Goal: Task Accomplishment & Management: Manage account settings

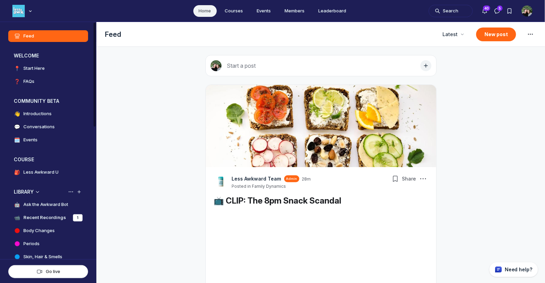
scroll to position [1939, 1318]
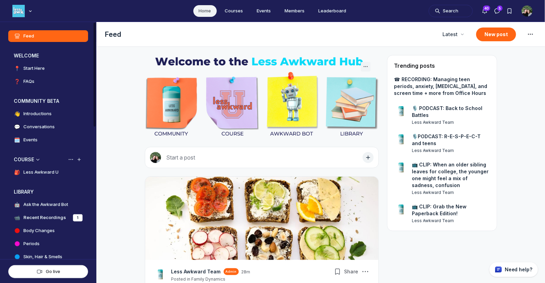
click at [44, 173] on h4 "Less Awkward U" at bounding box center [40, 172] width 35 height 7
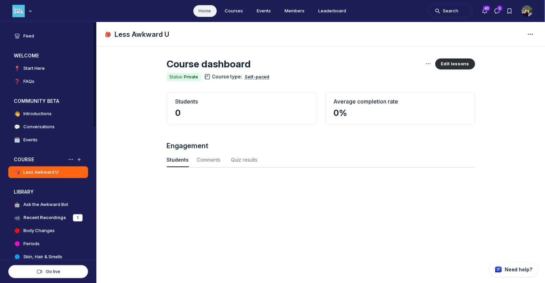
scroll to position [932, 2272]
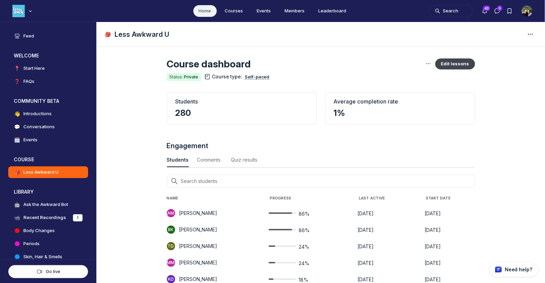
click at [461, 68] on button "Edit lessons" at bounding box center [455, 64] width 40 height 11
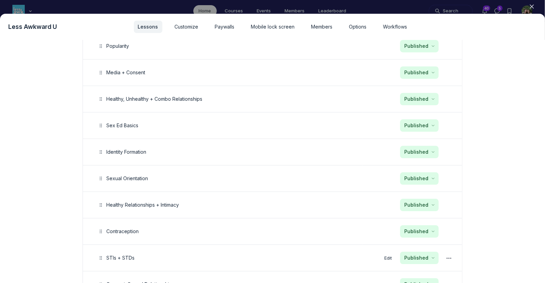
scroll to position [1033, 0]
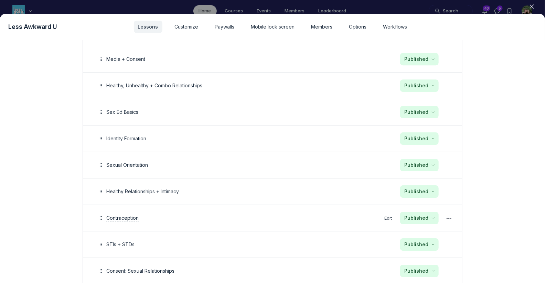
click at [123, 215] on span "Contraception" at bounding box center [122, 218] width 32 height 6
click at [385, 214] on button "Edit" at bounding box center [388, 218] width 13 height 9
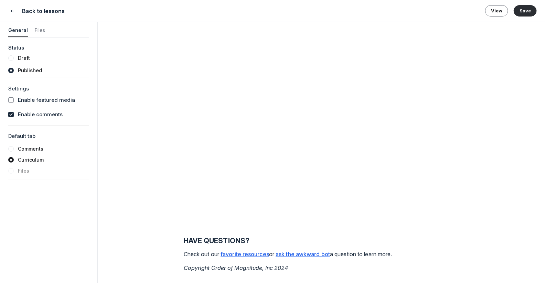
scroll to position [2381, 0]
